Goal: Transaction & Acquisition: Purchase product/service

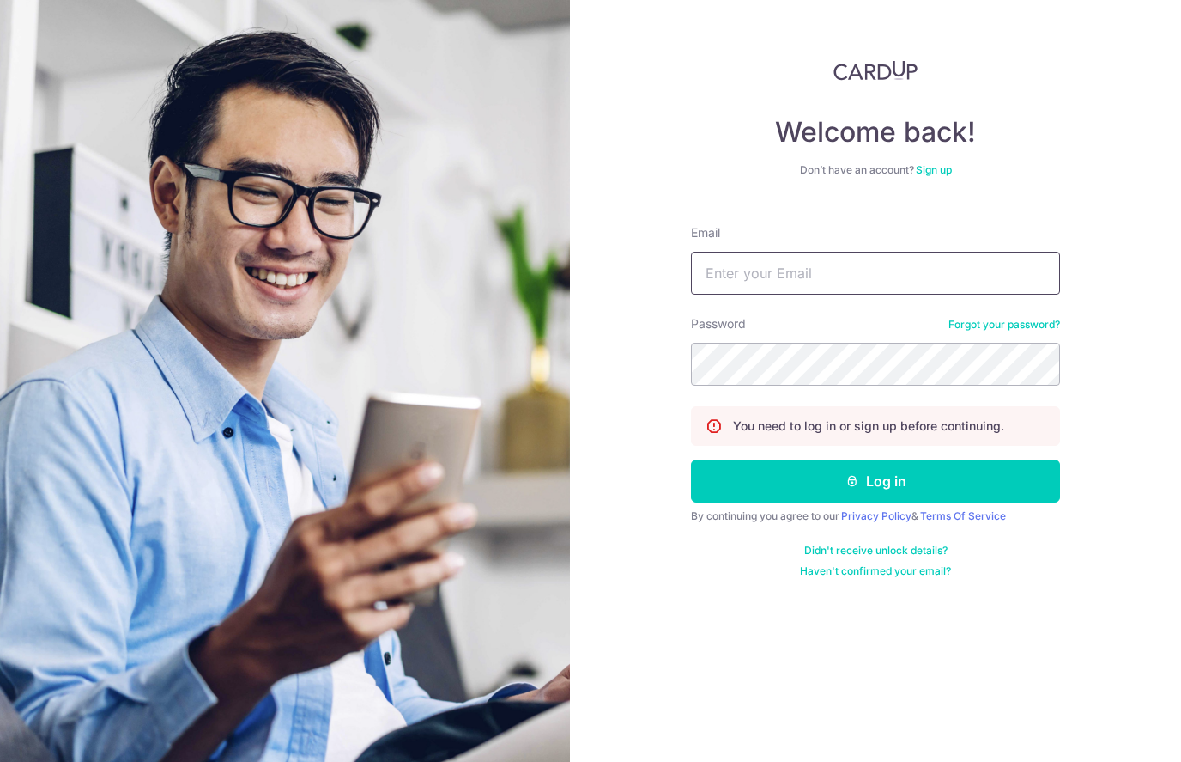
click at [851, 292] on input "Email" at bounding box center [875, 273] width 369 height 43
type input "Zhiwei.yeo@outlook.com"
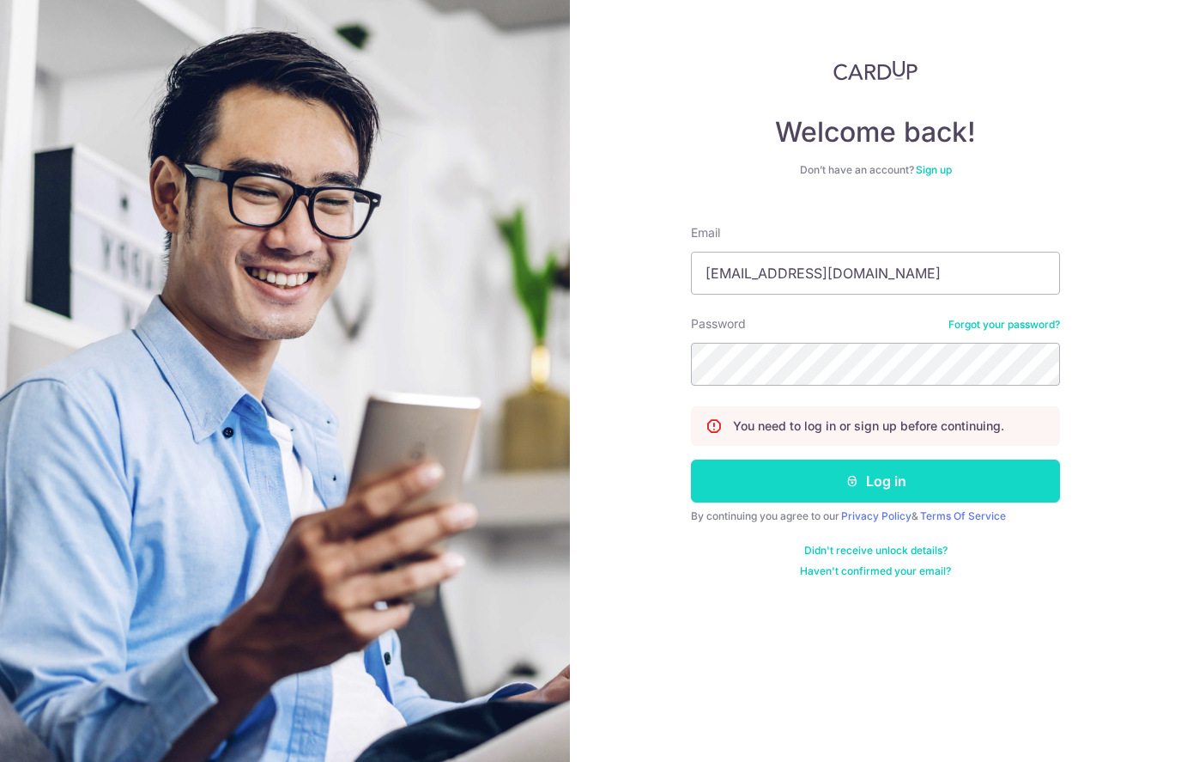
click at [920, 484] on button "Log in" at bounding box center [875, 480] width 369 height 43
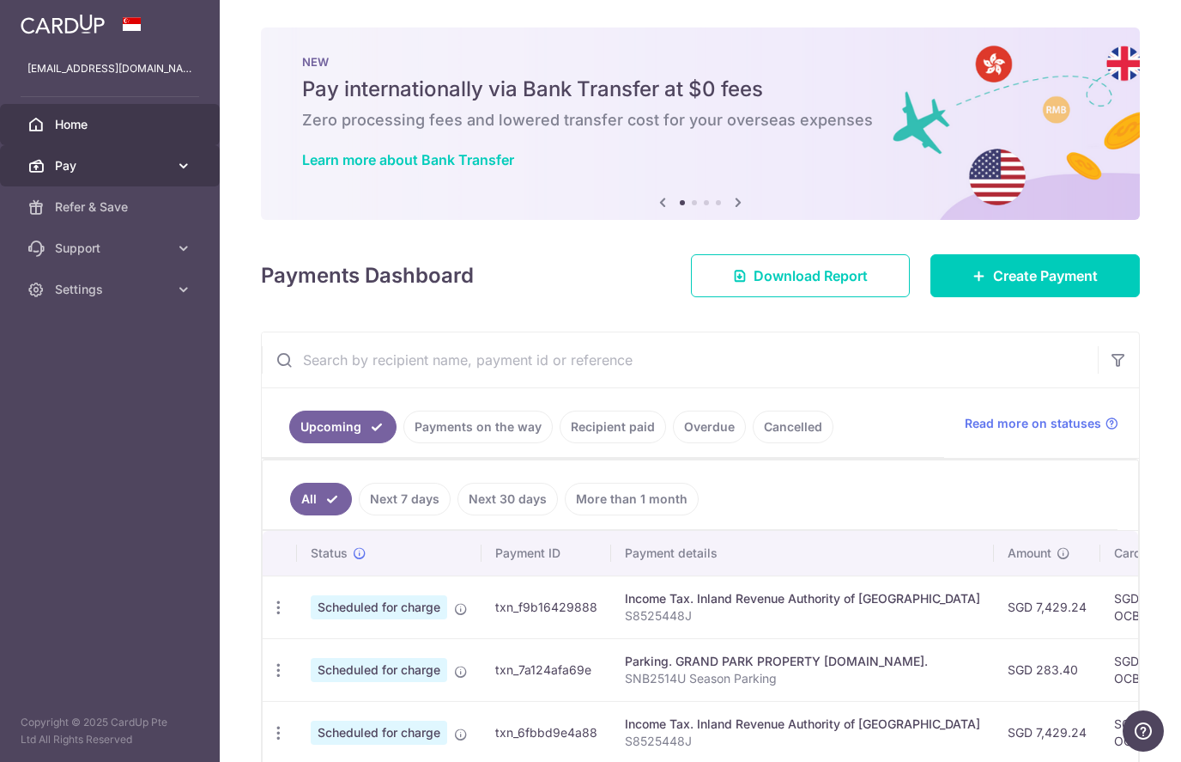
click at [72, 161] on span "Pay" at bounding box center [111, 165] width 113 height 17
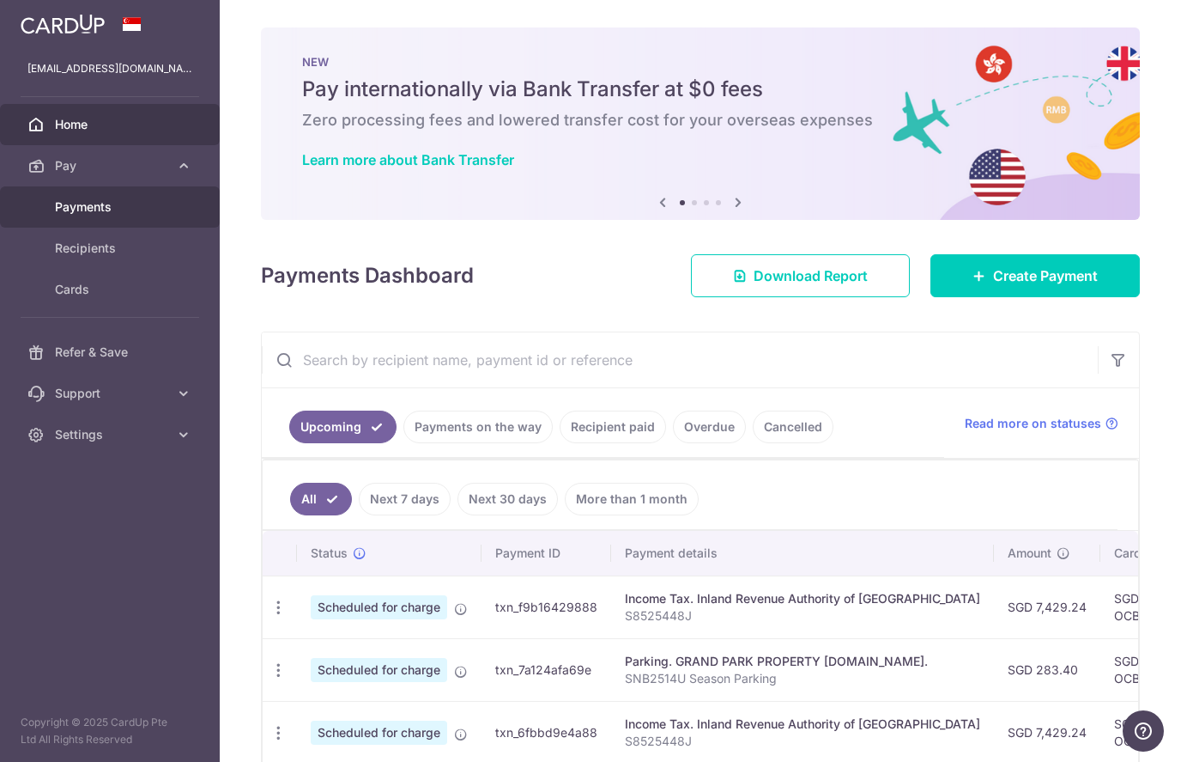
click at [78, 209] on span "Payments" at bounding box center [111, 206] width 113 height 17
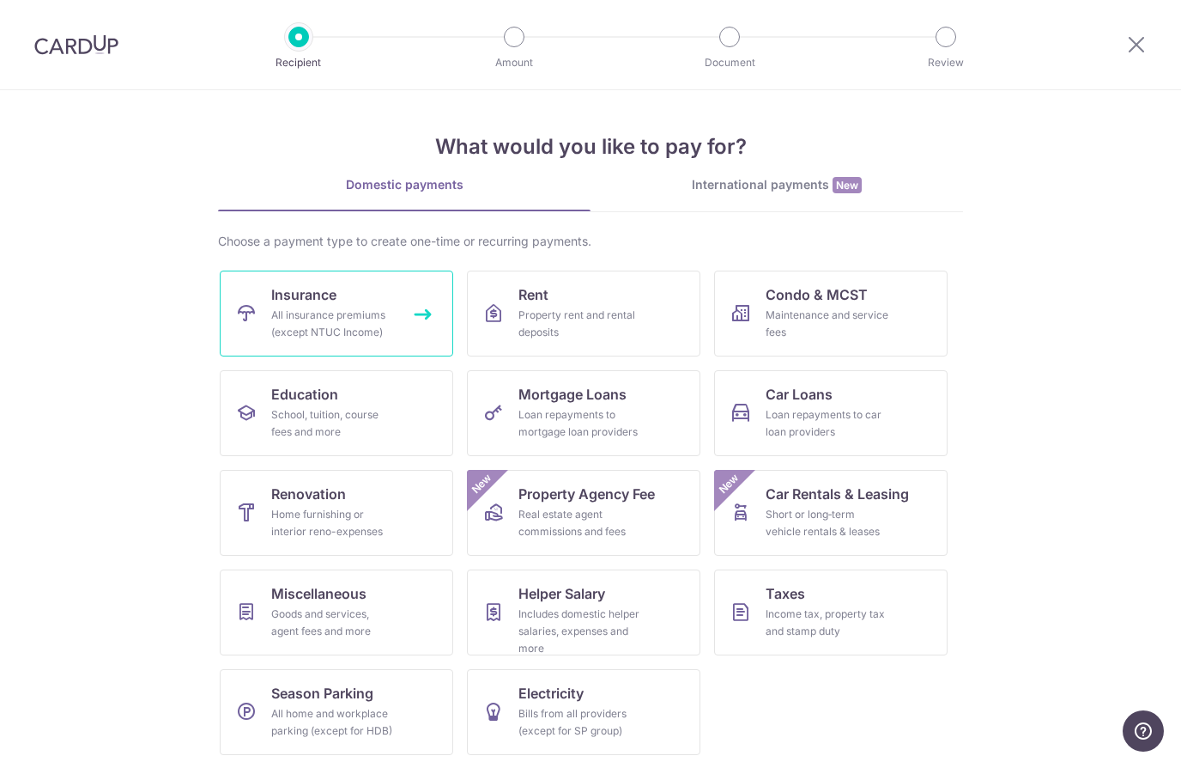
click at [302, 327] on div "All insurance premiums (except NTUC Income)" at bounding box center [333, 324] width 124 height 34
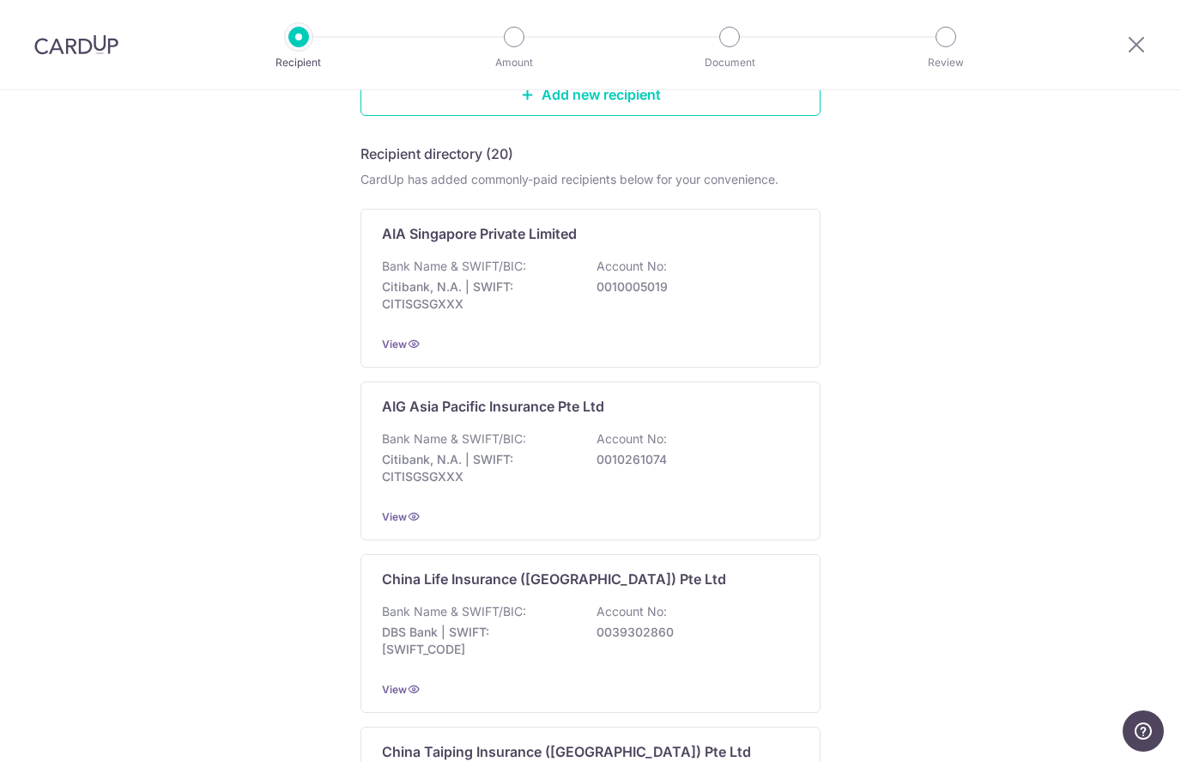
scroll to position [238, 0]
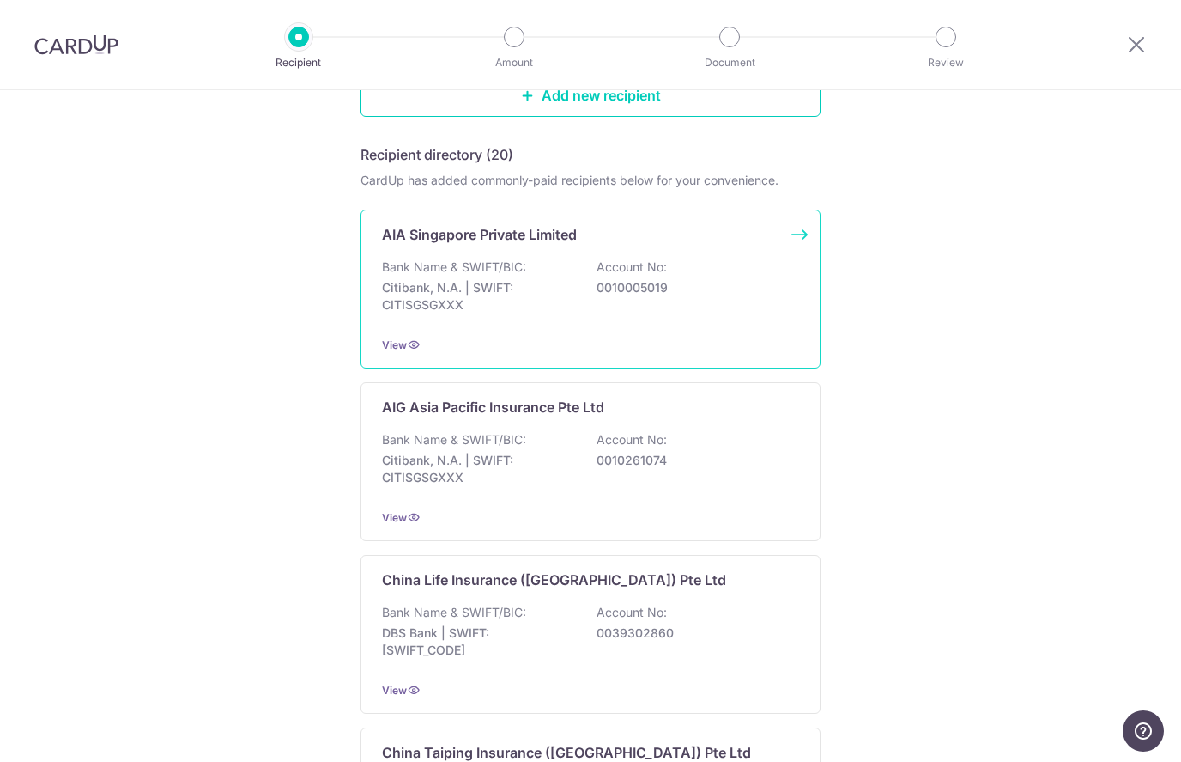
click at [470, 282] on p "Citibank, N.A. | SWIFT: CITISGSGXXX" at bounding box center [478, 296] width 192 height 34
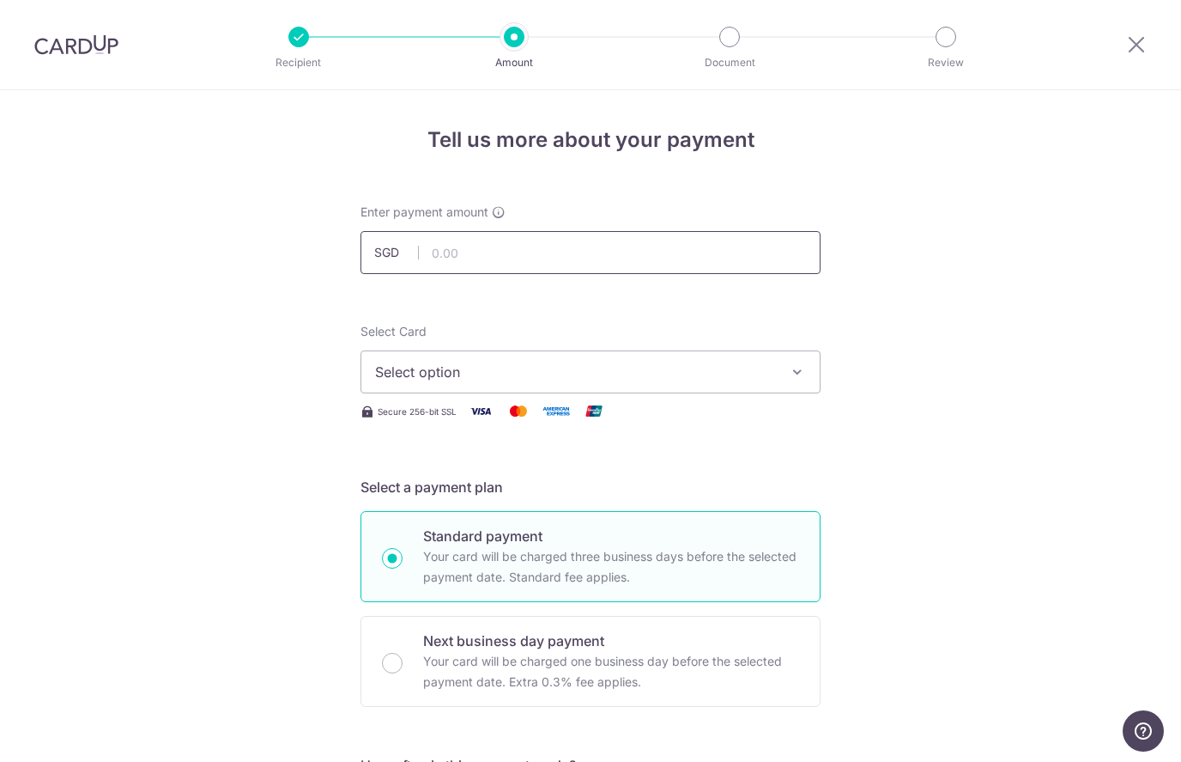
click at [453, 231] on input "text" at bounding box center [591, 252] width 460 height 43
click at [427, 371] on span "Select option" at bounding box center [575, 371] width 400 height 21
type input "1,257.64"
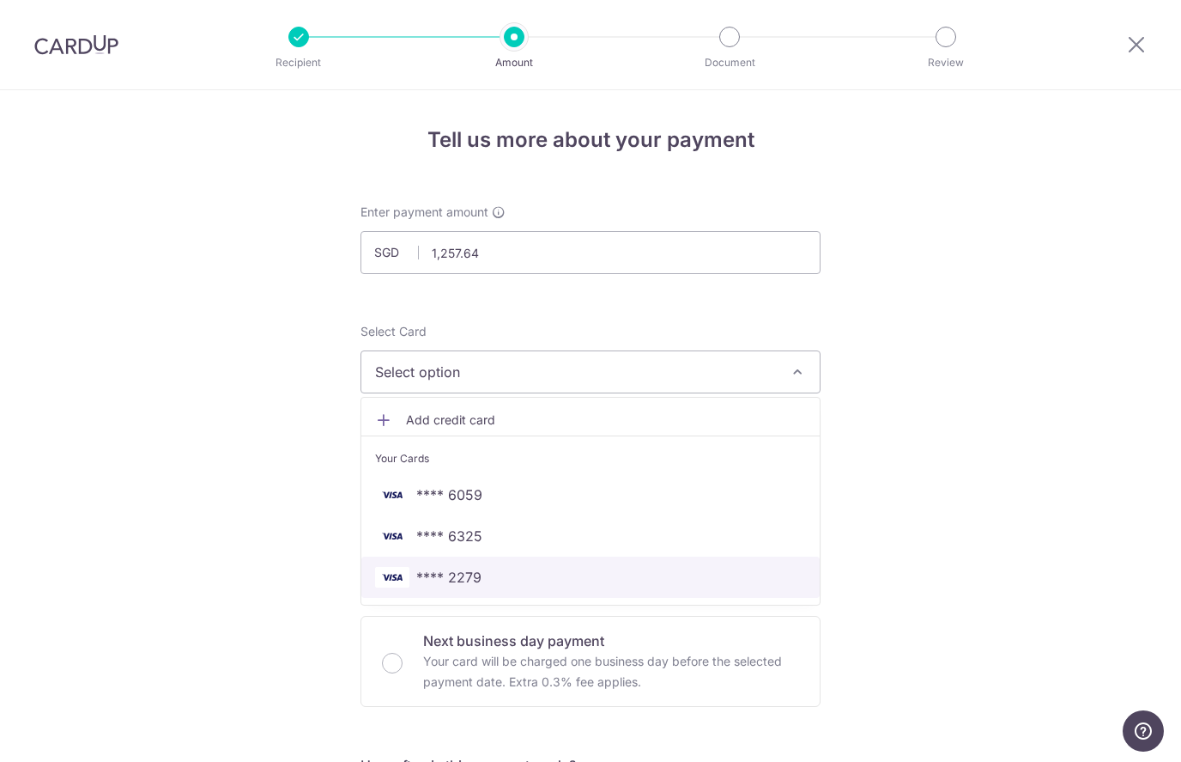
click at [459, 584] on span "**** 2279" at bounding box center [448, 577] width 65 height 21
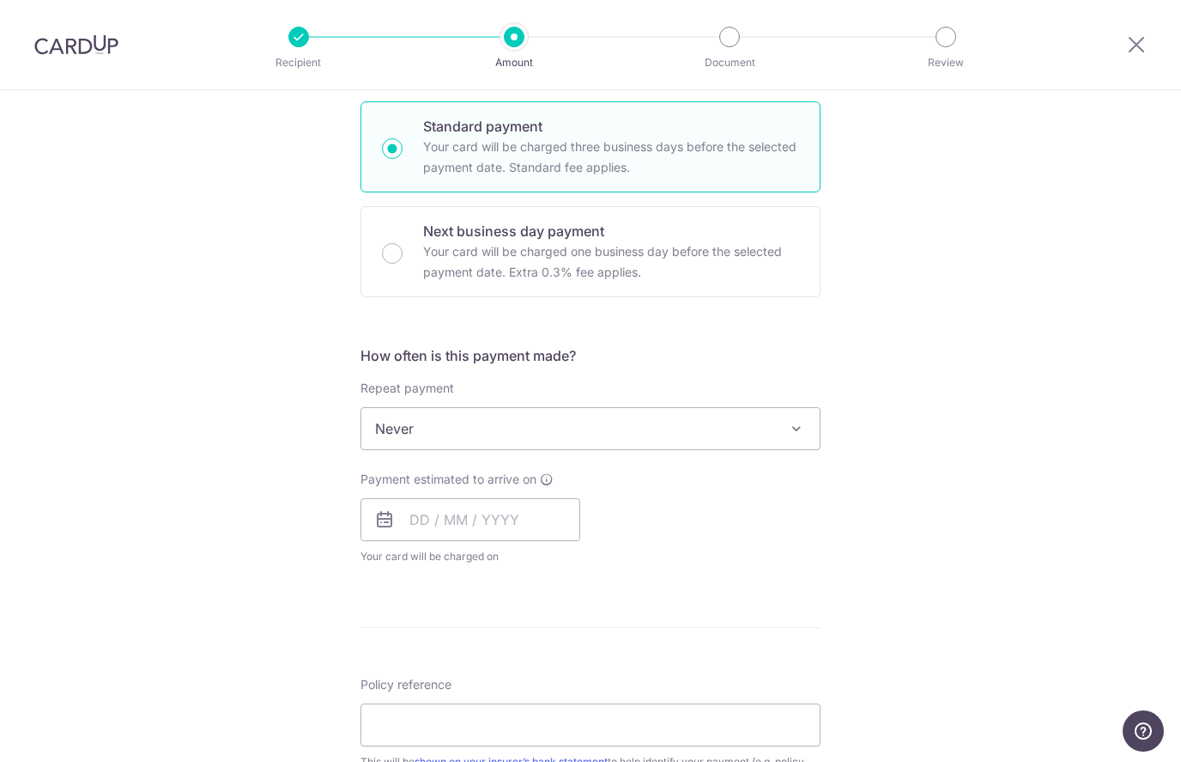
scroll to position [410, 0]
click at [537, 520] on input "text" at bounding box center [471, 518] width 220 height 43
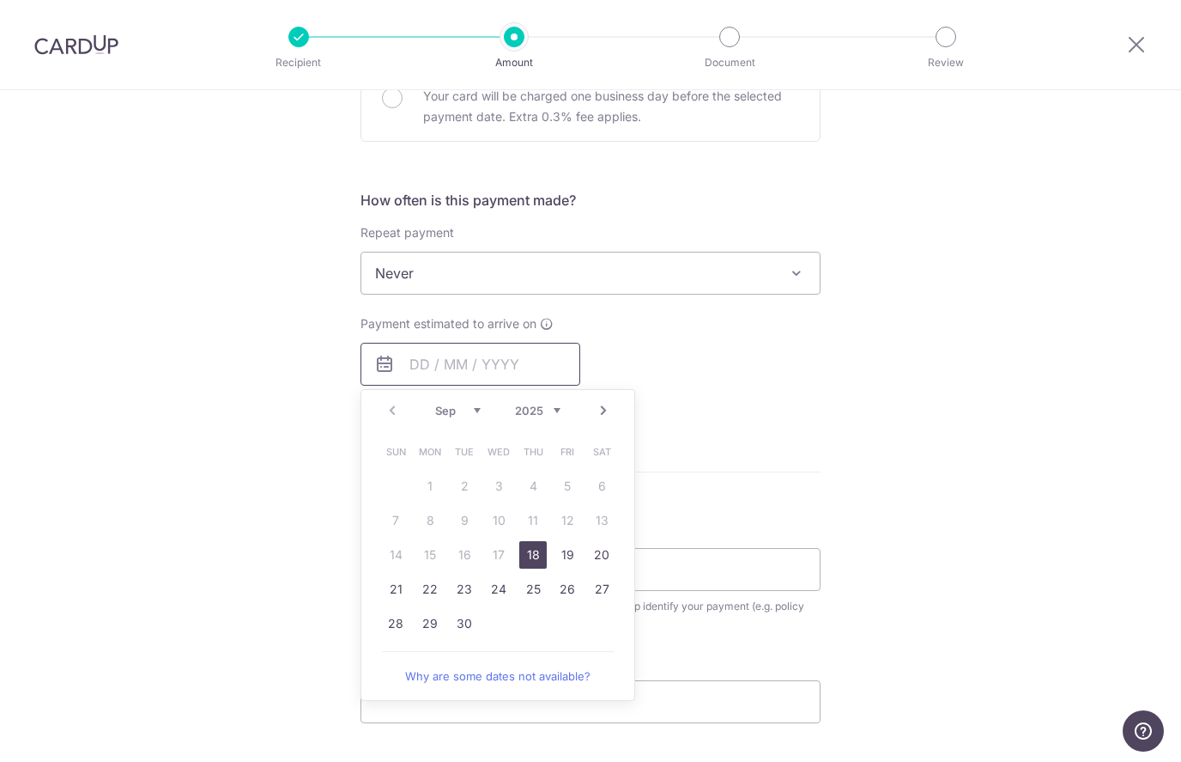
scroll to position [579, 0]
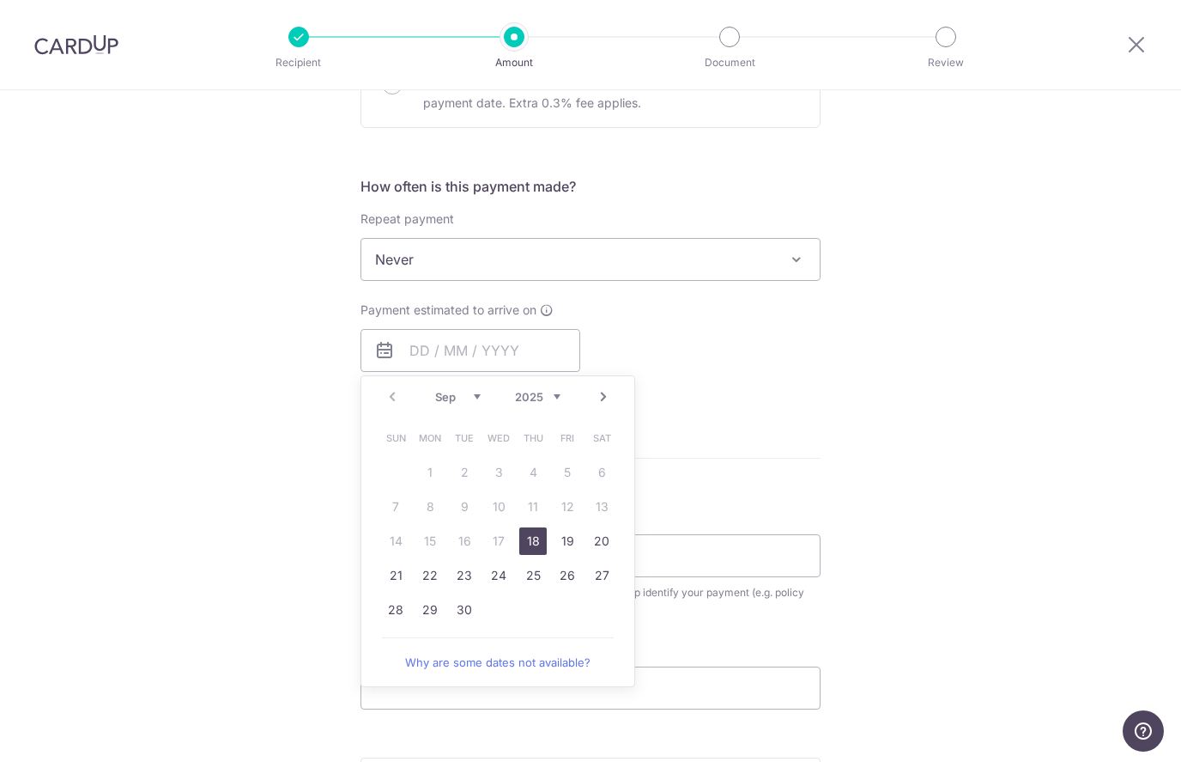
click at [533, 539] on link "18" at bounding box center [532, 540] width 27 height 27
type input "18/09/2025"
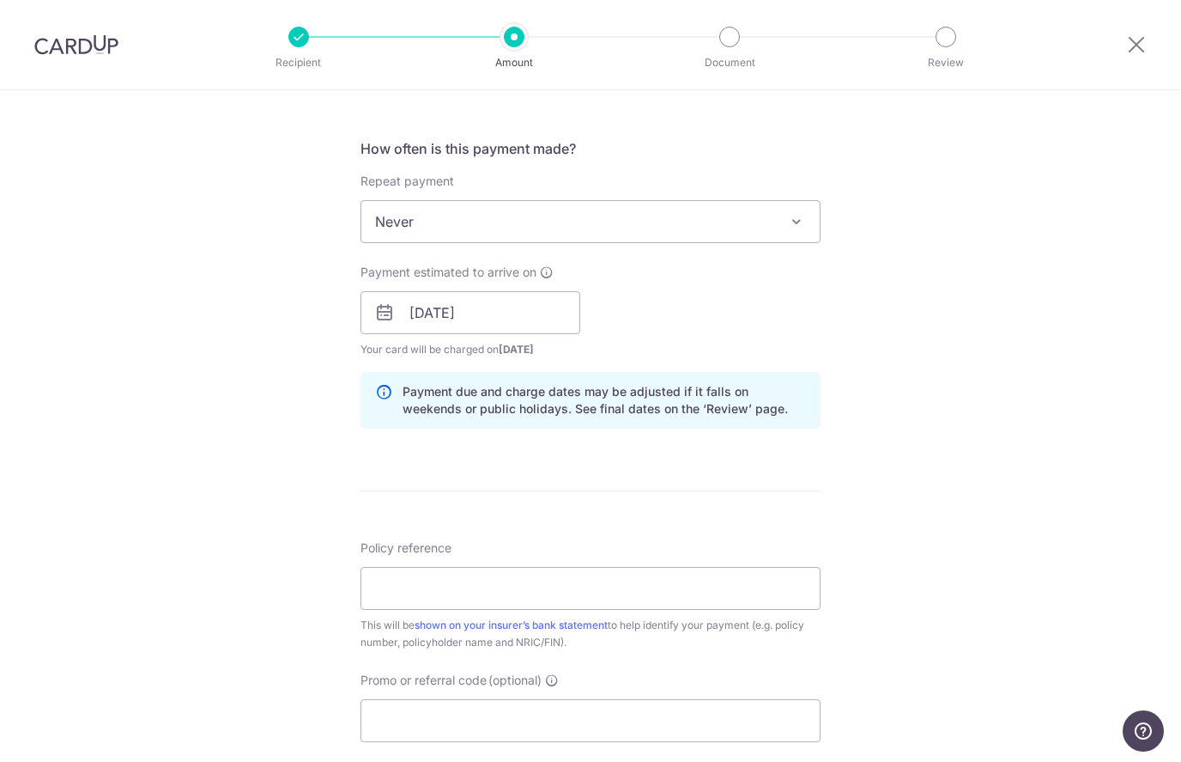
scroll to position [689, 0]
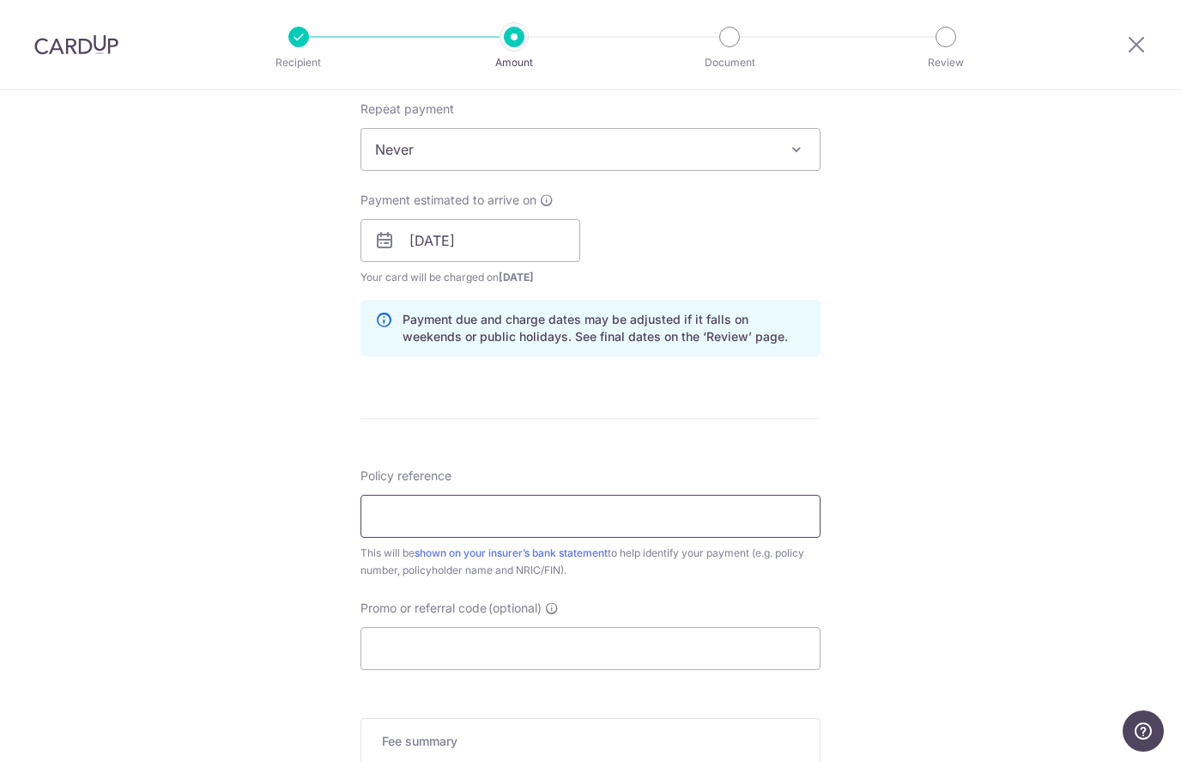
click at [652, 520] on input "Policy reference" at bounding box center [591, 516] width 460 height 43
click at [232, 618] on div "Tell us more about your payment Enter payment amount SGD 1,257.64 1257.64 Selec…" at bounding box center [590, 214] width 1181 height 1624
click at [679, 512] on input "E231445133" at bounding box center [591, 516] width 460 height 43
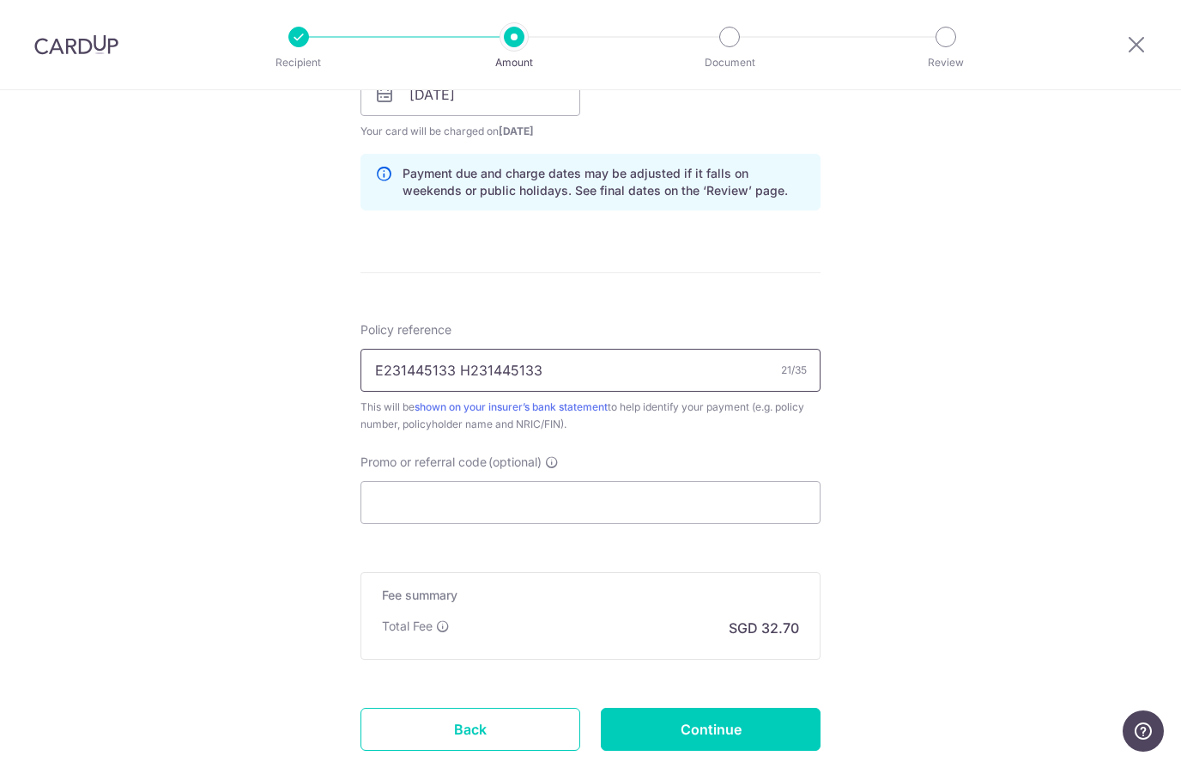
scroll to position [830, 0]
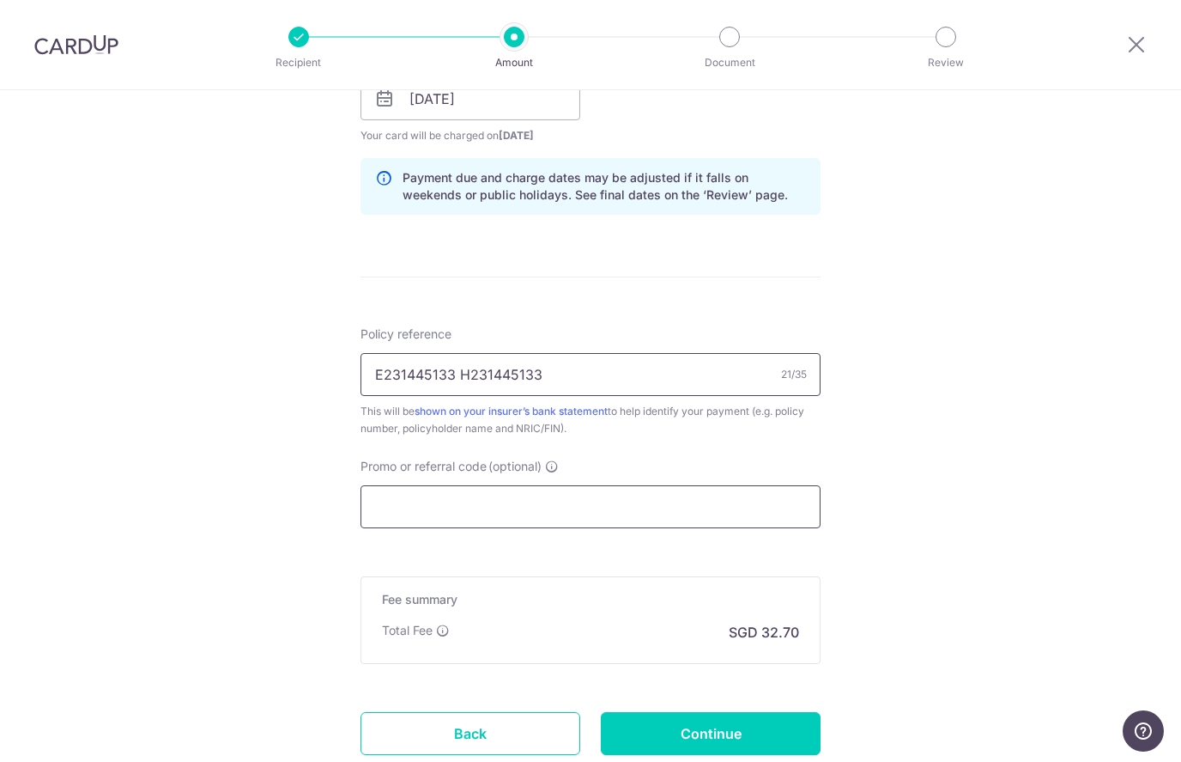
type input "E231445133 H231445133"
click at [406, 507] on input "Promo or referral code (optional)" at bounding box center [591, 506] width 460 height 43
click at [704, 515] on input "Promo or referral code (optional)" at bounding box center [591, 506] width 460 height 43
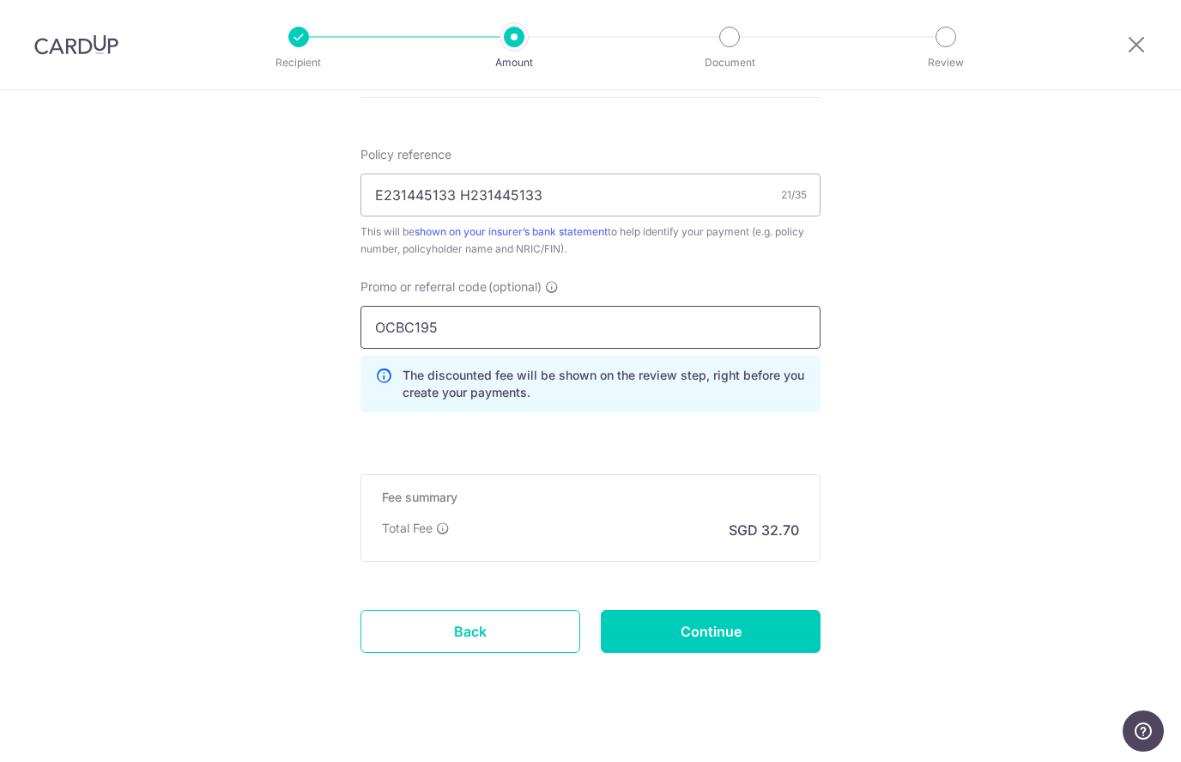
scroll to position [1008, 0]
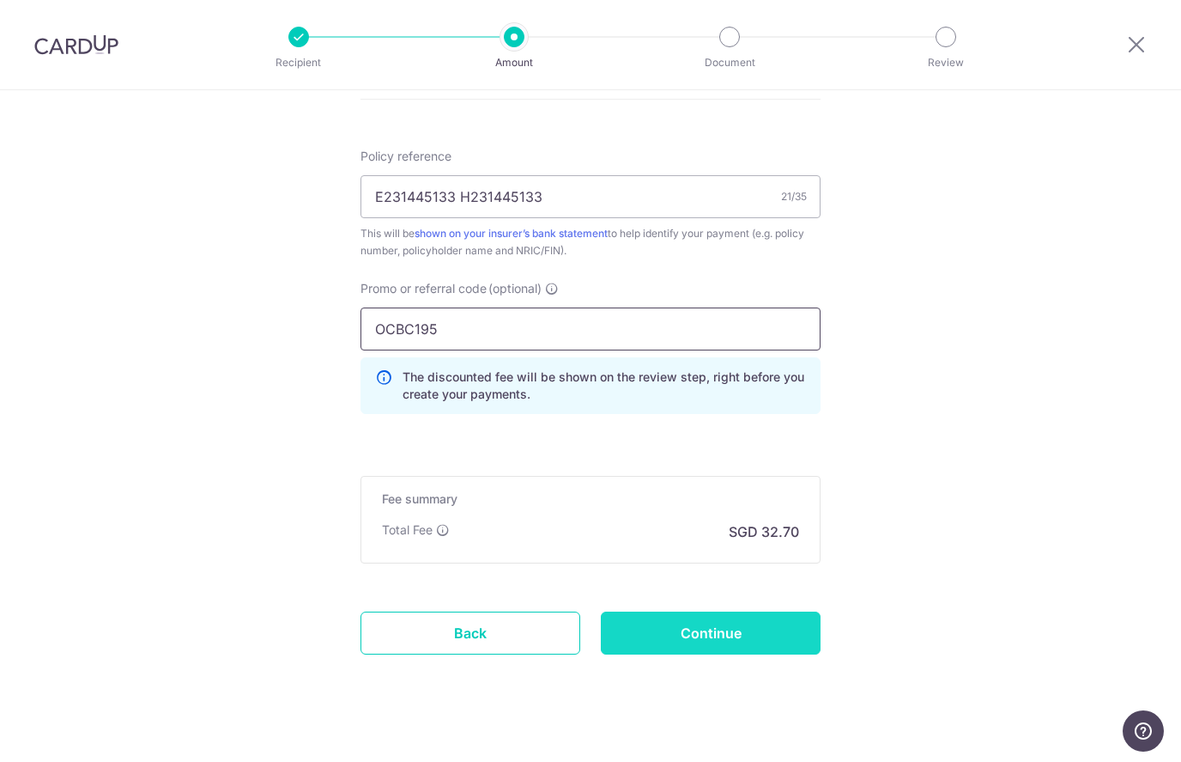
type input "OCBC195"
click at [763, 635] on input "Continue" at bounding box center [711, 632] width 220 height 43
type input "Create Schedule"
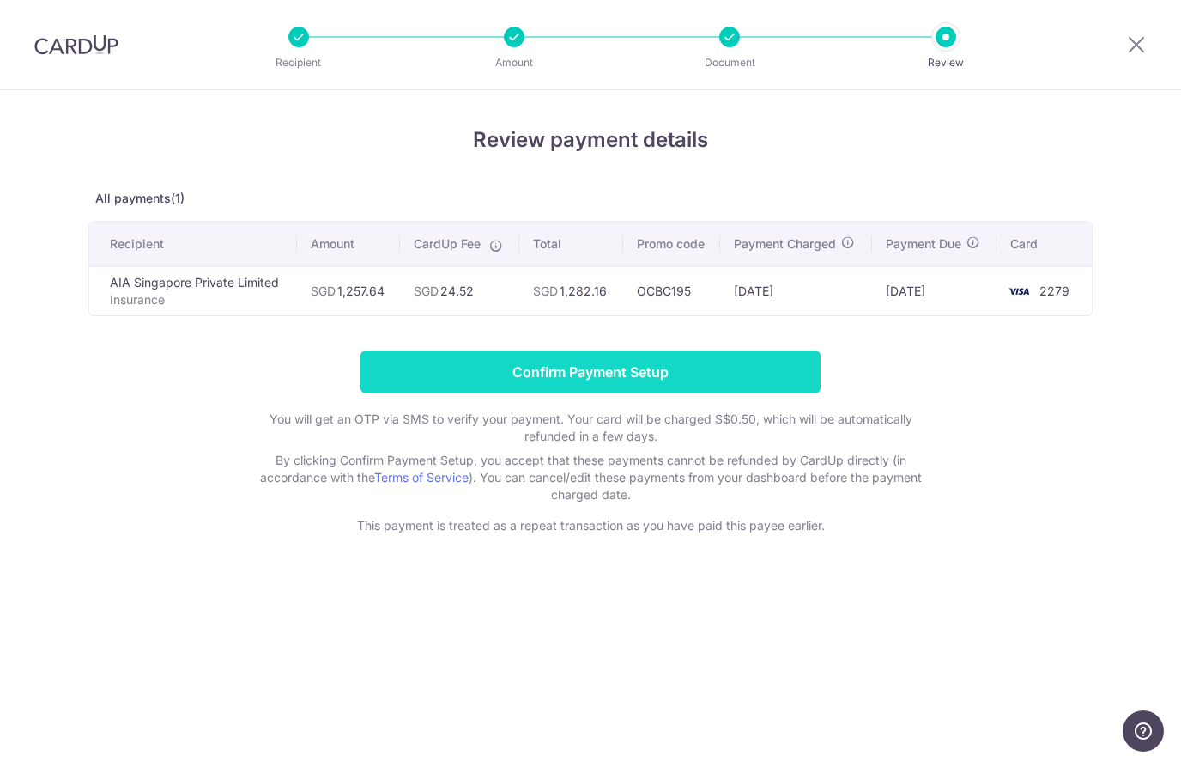
click at [605, 373] on input "Confirm Payment Setup" at bounding box center [591, 371] width 460 height 43
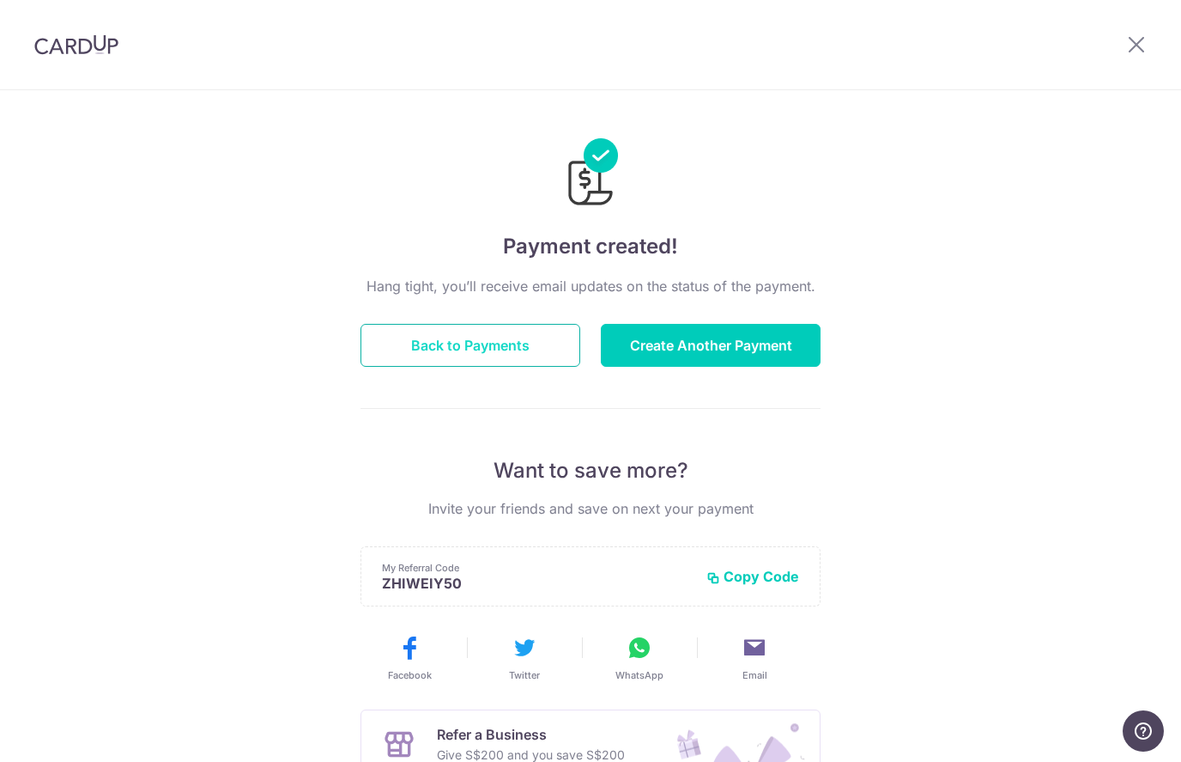
click at [489, 342] on button "Back to Payments" at bounding box center [471, 345] width 220 height 43
